Goal: Information Seeking & Learning: Learn about a topic

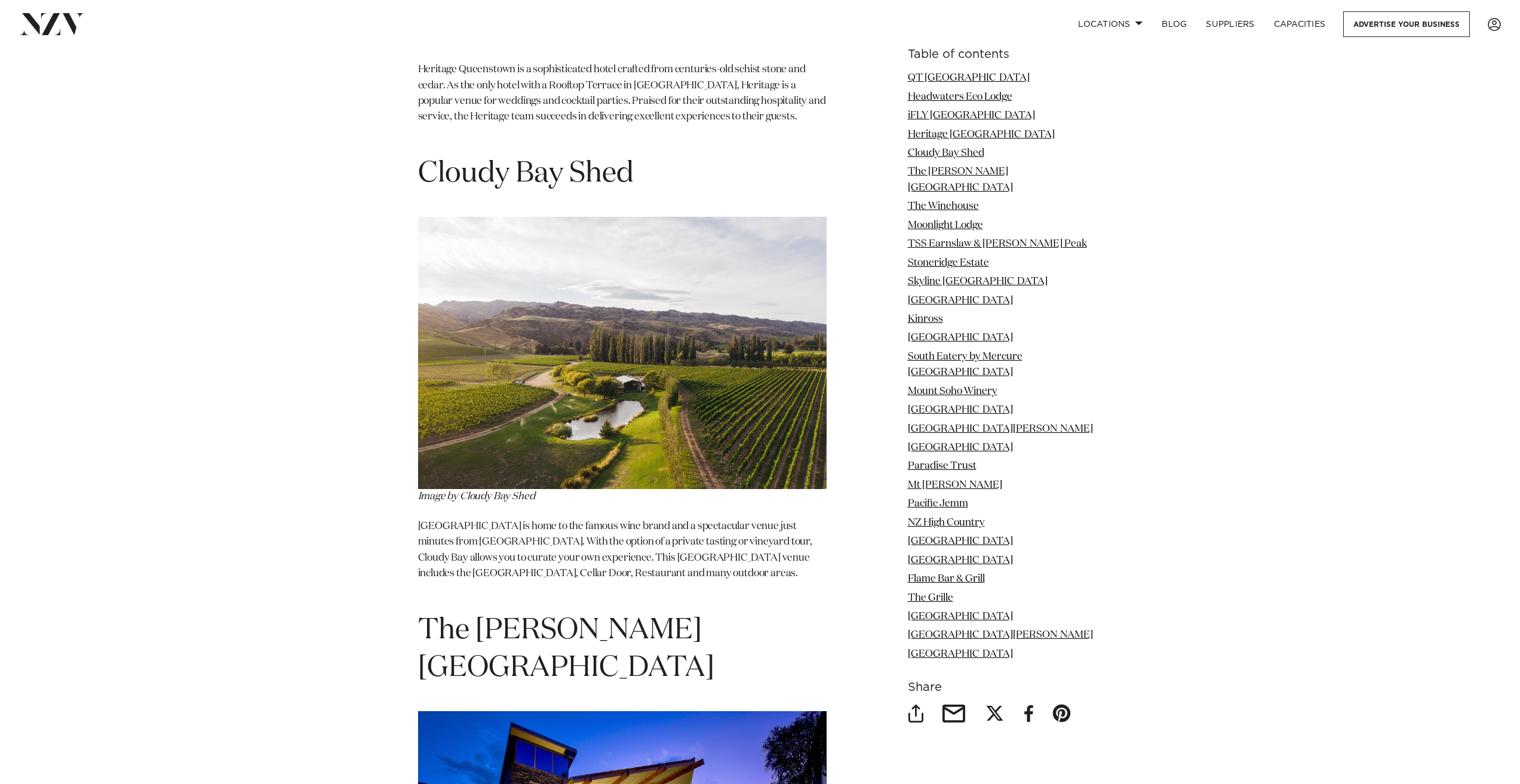
scroll to position [3266, 0]
drag, startPoint x: 666, startPoint y: 123, endPoint x: 374, endPoint y: 130, distance: 292.1
copy h1 "Cloudy Bay Shed"
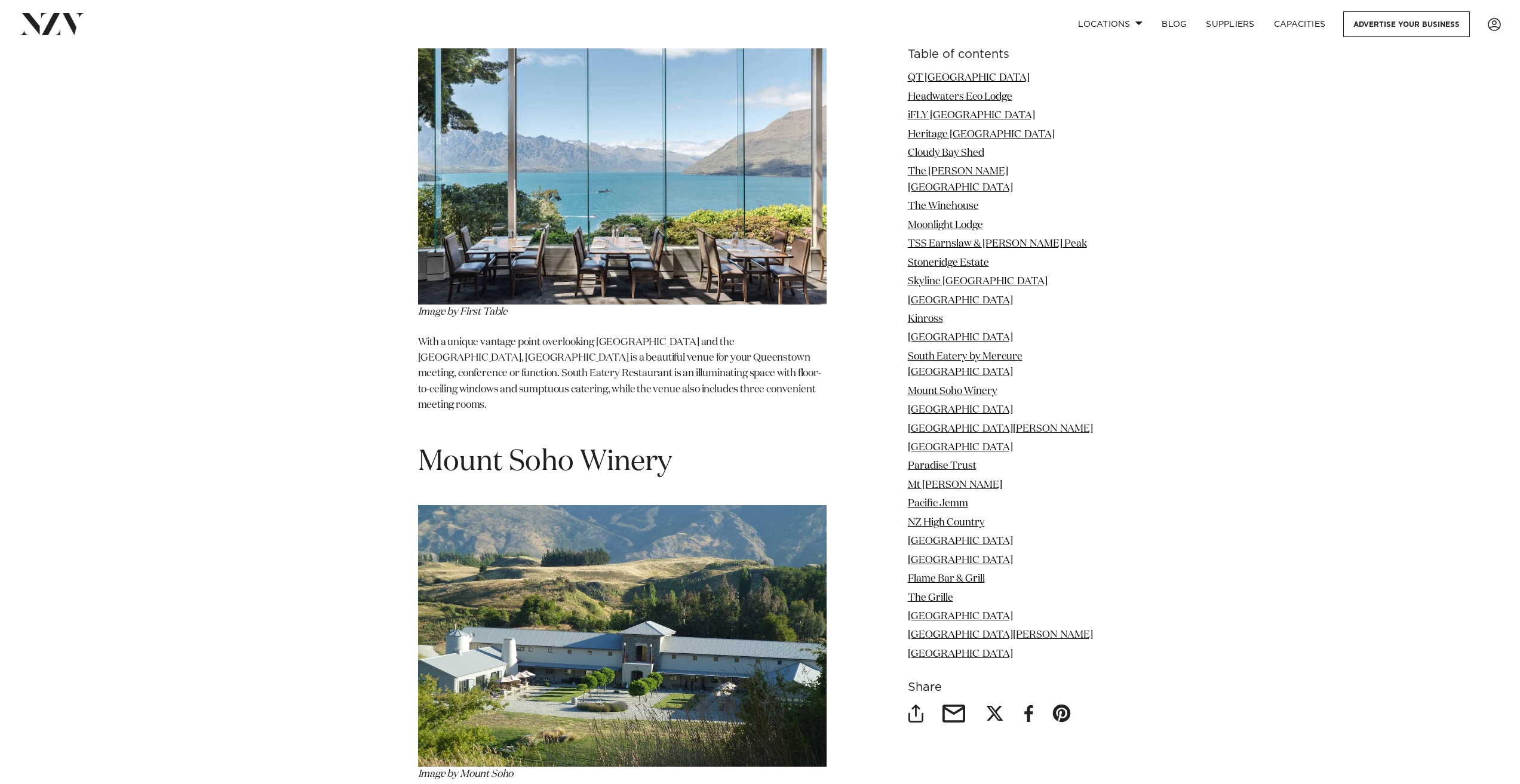
scroll to position [8306, 0]
drag, startPoint x: 703, startPoint y: 292, endPoint x: 400, endPoint y: 298, distance: 303.1
click at [400, 298] on div "Table of contents QT [GEOGRAPHIC_DATA] iFLY [GEOGRAPHIC_DATA] [GEOGRAPHIC_DATA]…" at bounding box center [760, 427] width 841 height 14412
copy span "Mount Soho Winery"
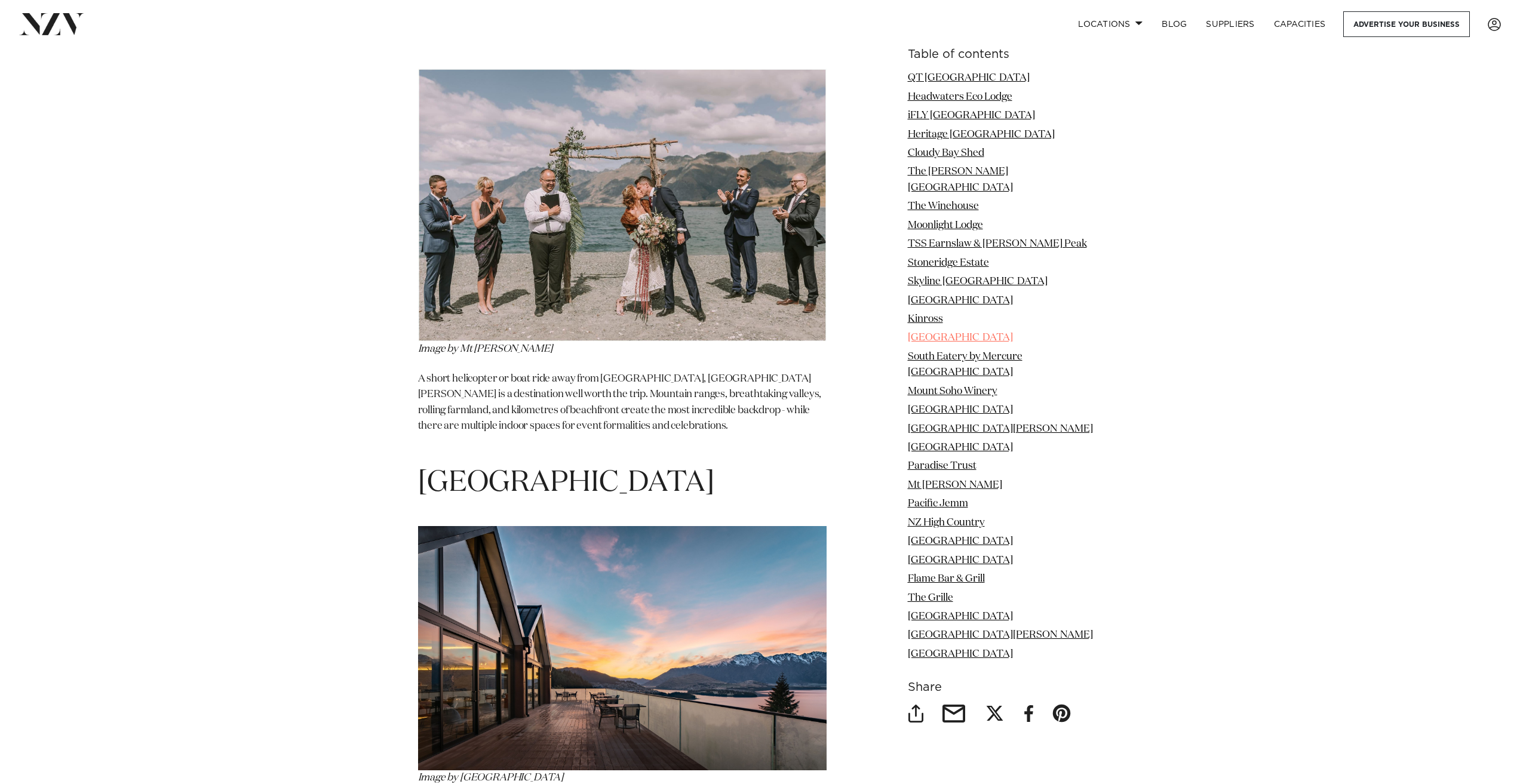
scroll to position [9679, 0]
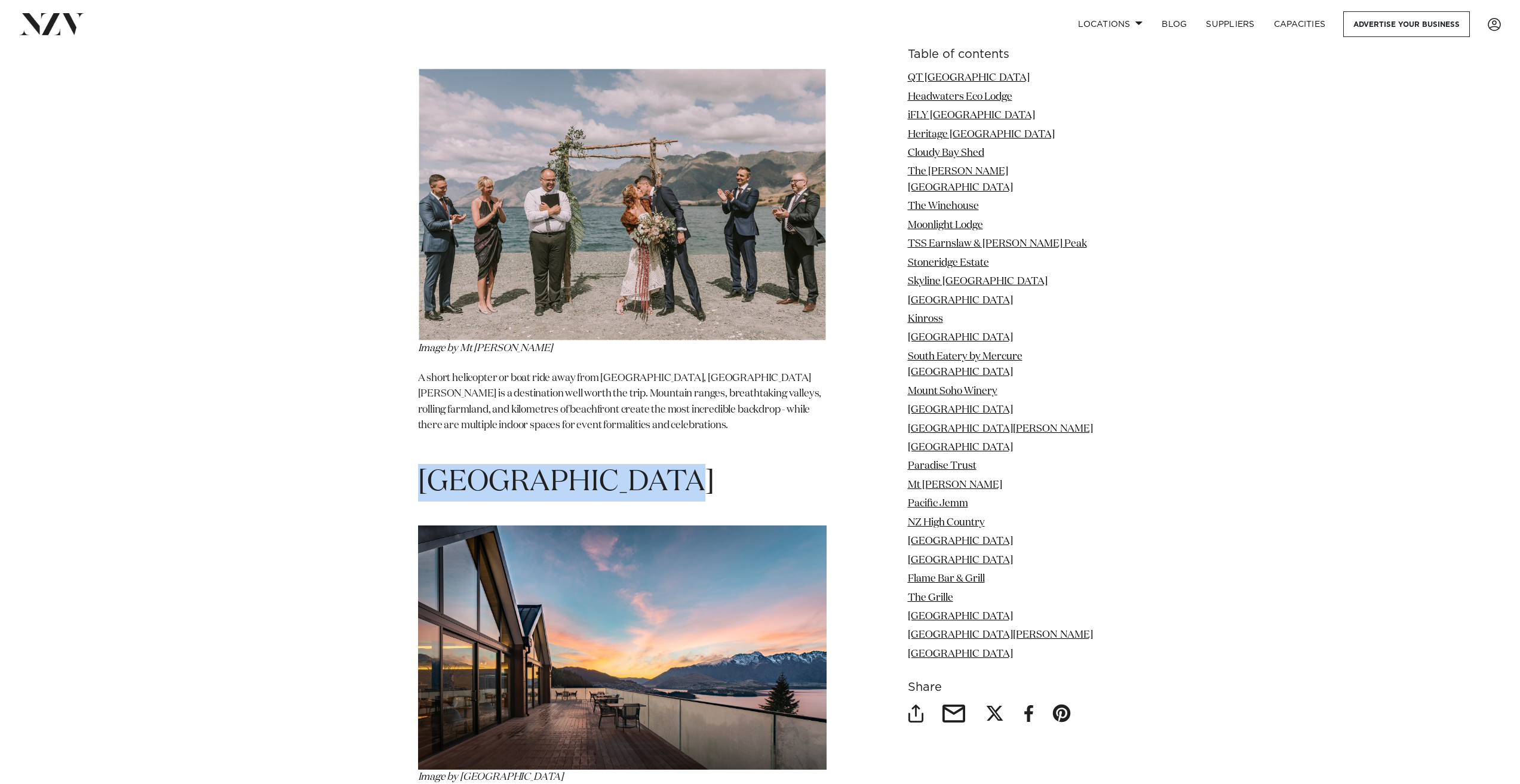
drag, startPoint x: 693, startPoint y: 292, endPoint x: 421, endPoint y: 281, distance: 272.2
click at [421, 464] on h1 "[GEOGRAPHIC_DATA]" at bounding box center [622, 482] width 409 height 38
copy span "[GEOGRAPHIC_DATA]"
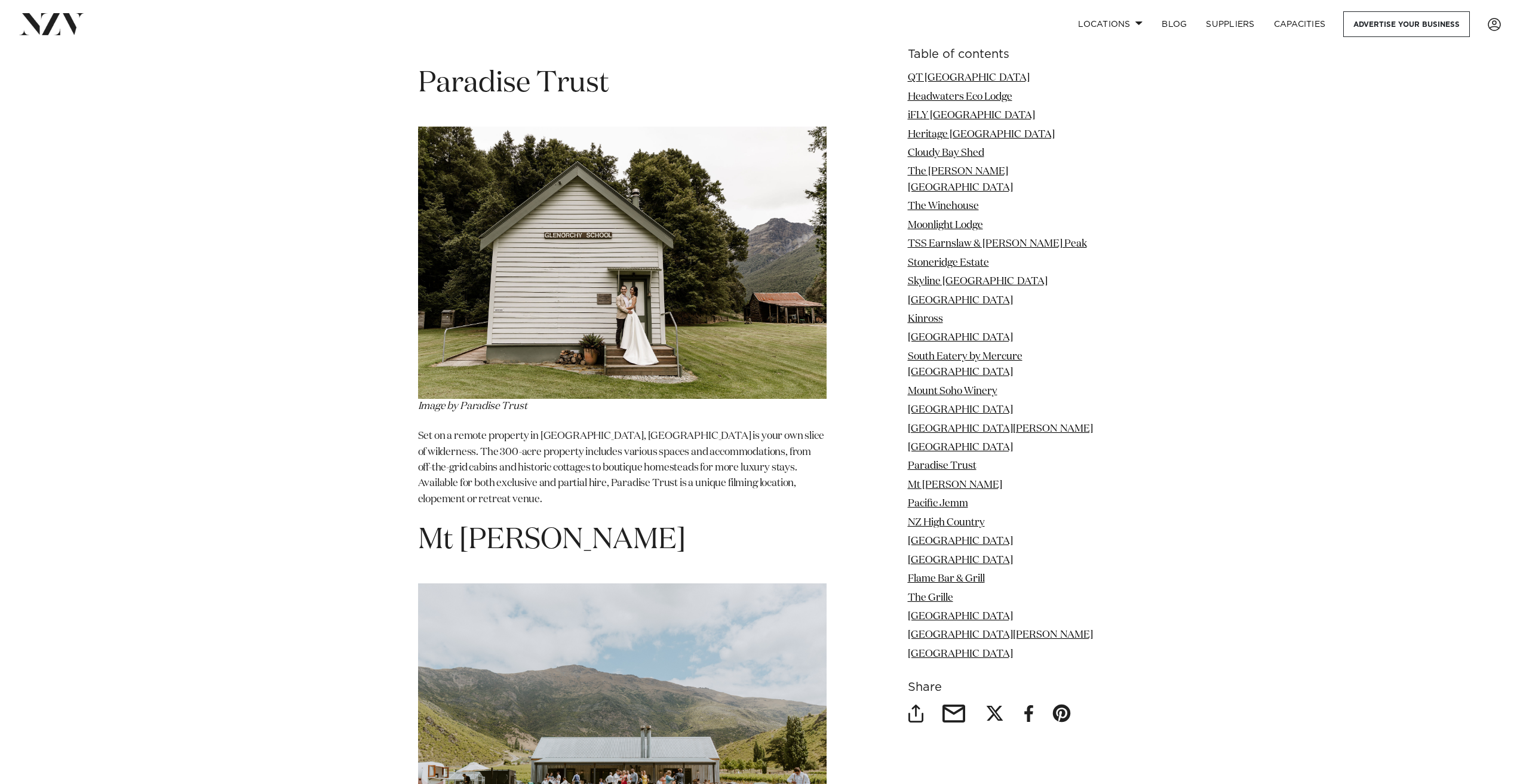
scroll to position [10265, 0]
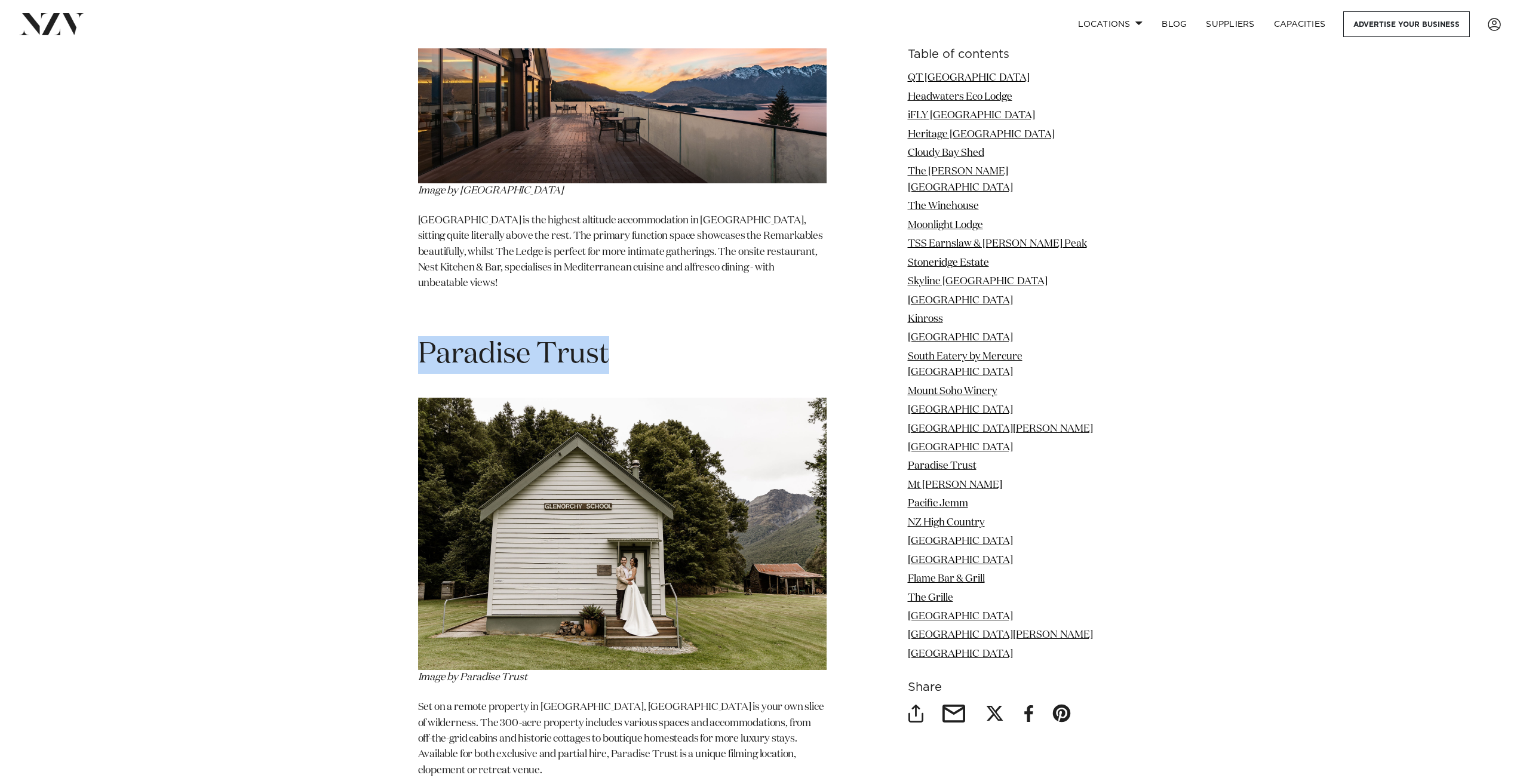
drag, startPoint x: 413, startPoint y: 154, endPoint x: 611, endPoint y: 153, distance: 198.0
copy span "Paradise Trust"
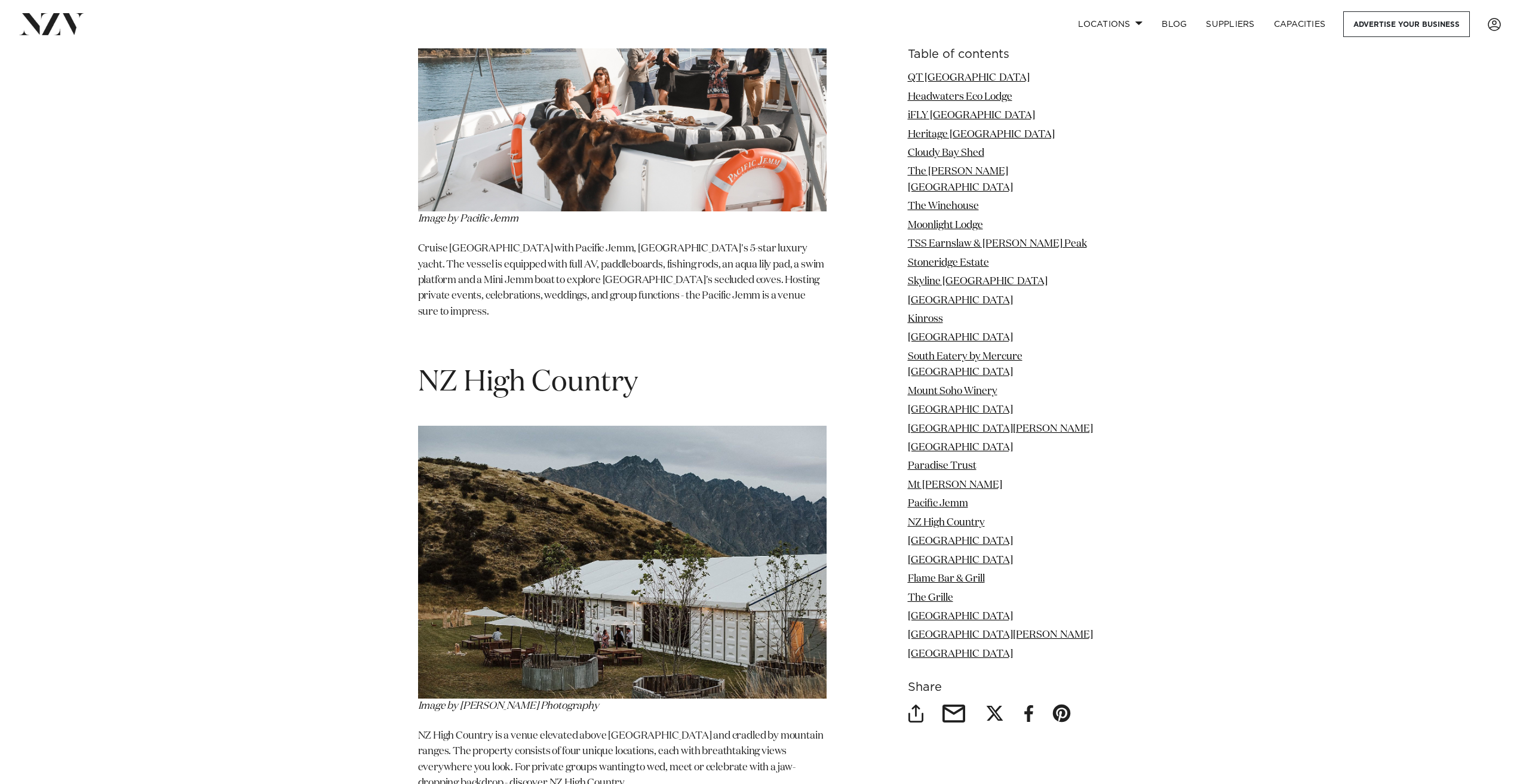
scroll to position [11705, 0]
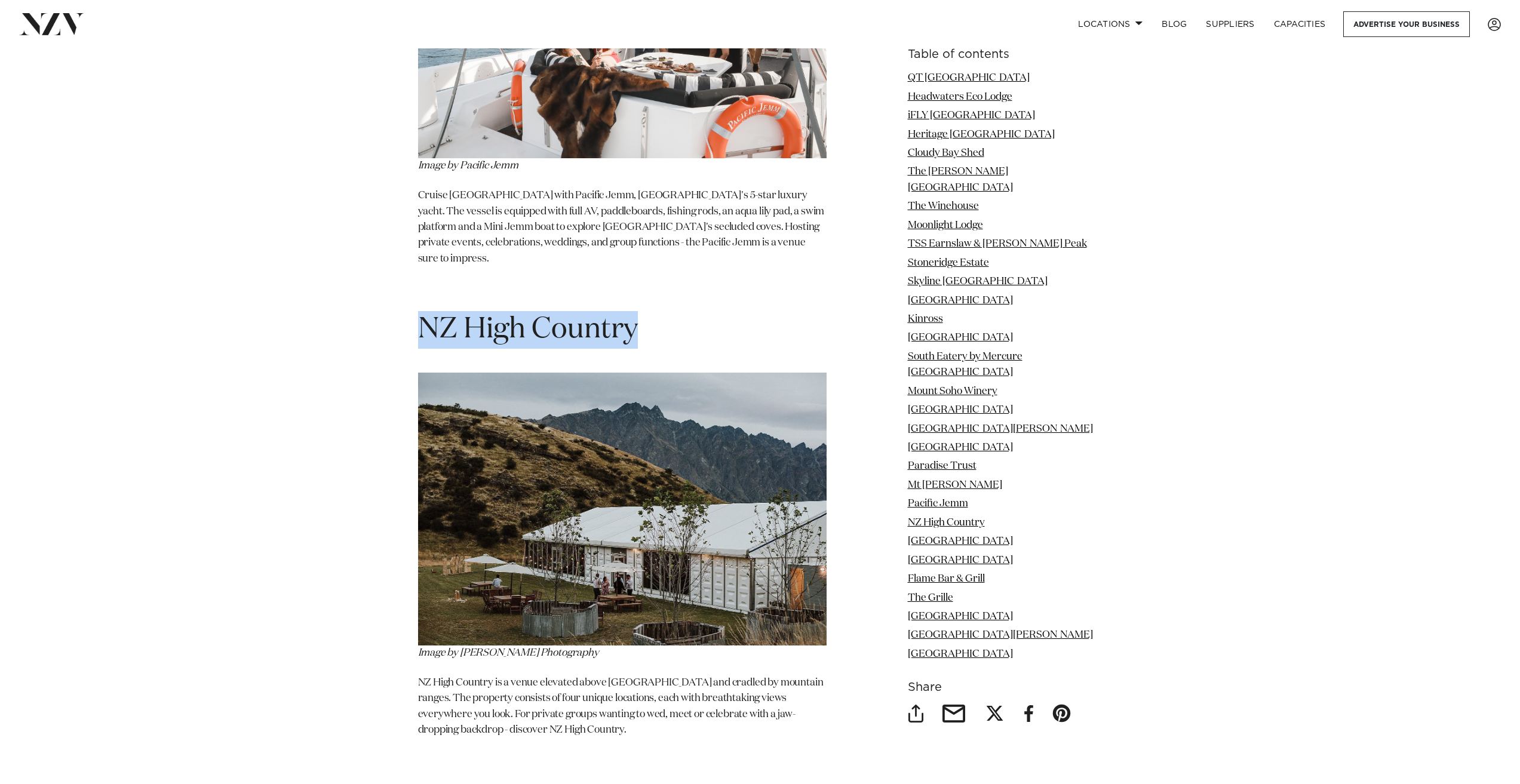
drag, startPoint x: 661, startPoint y: 98, endPoint x: 323, endPoint y: 118, distance: 338.6
copy span "NZ High Country"
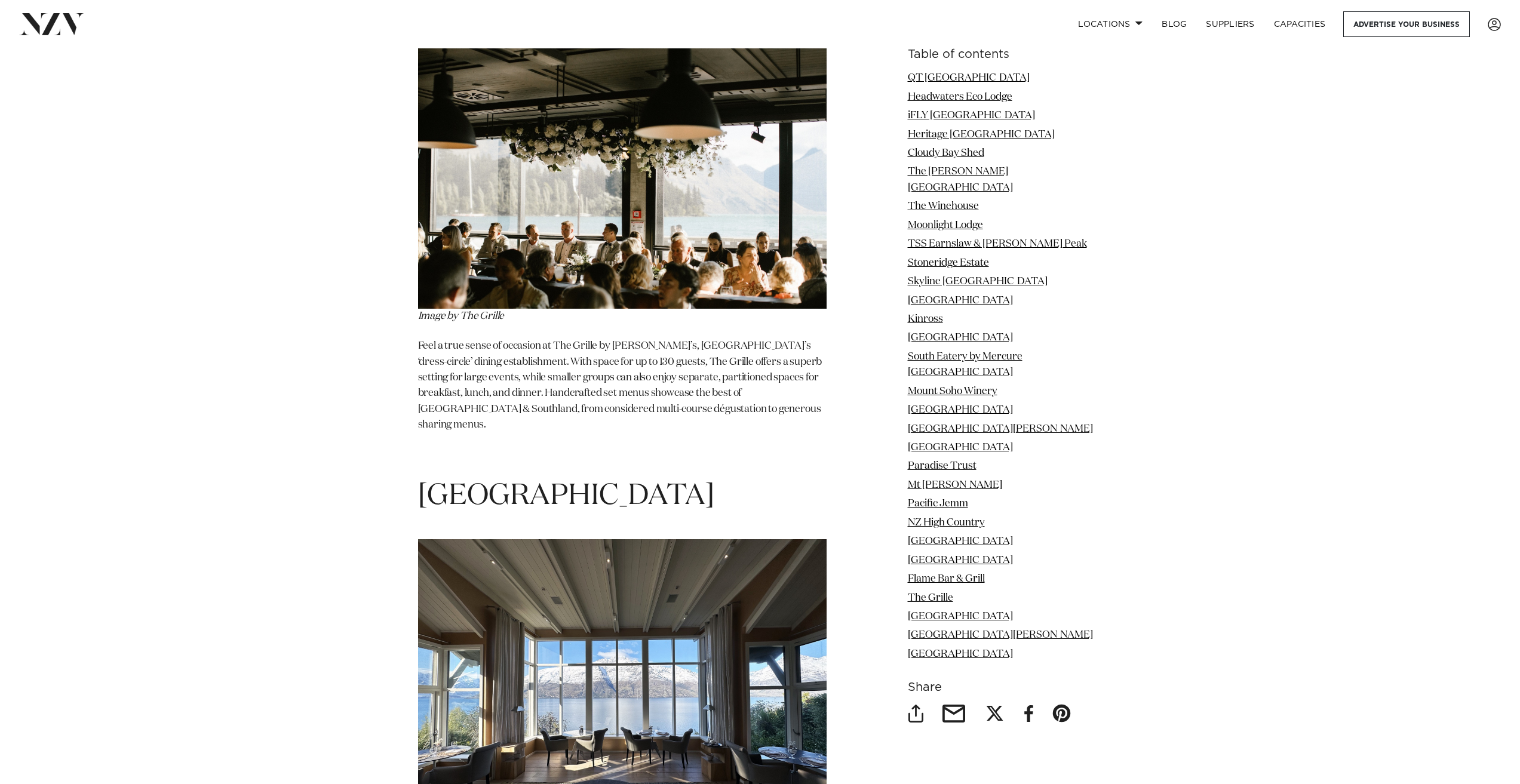
scroll to position [13882, 0]
drag, startPoint x: 626, startPoint y: 235, endPoint x: 388, endPoint y: 238, distance: 238.0
copy h1 "[GEOGRAPHIC_DATA]"
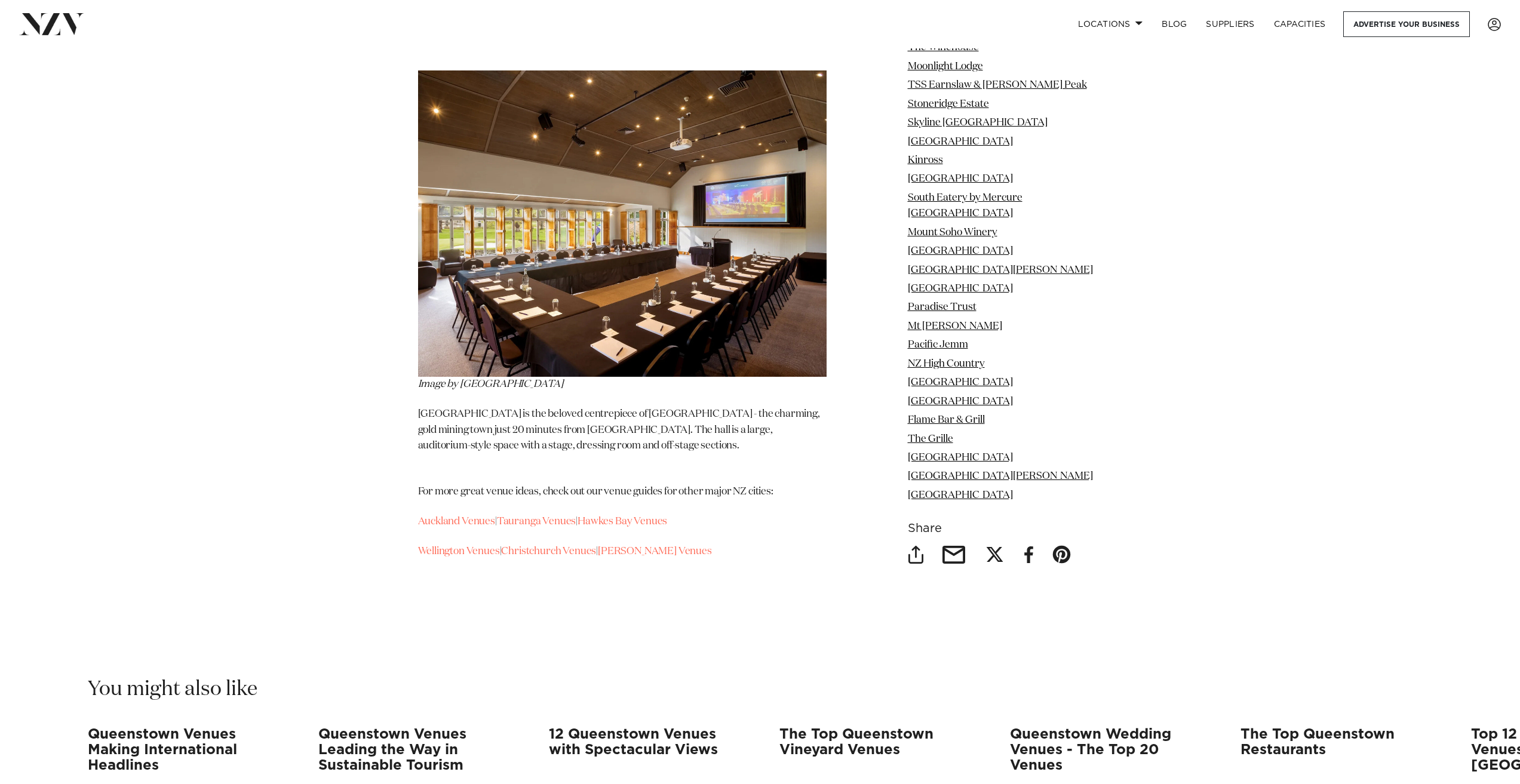
scroll to position [15365, 0]
